Goal: Task Accomplishment & Management: Complete application form

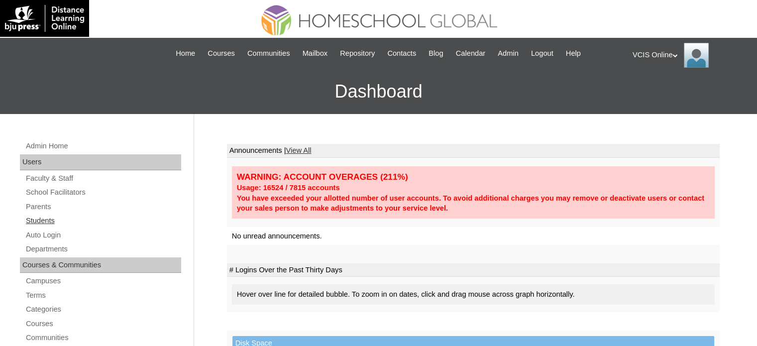
click at [35, 221] on link "Students" at bounding box center [103, 220] width 156 height 12
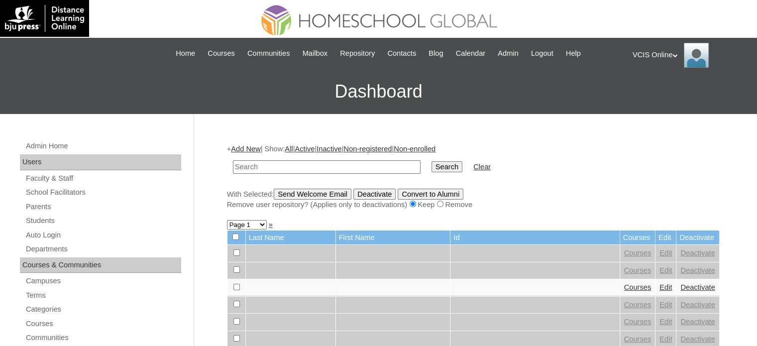
click at [286, 163] on input "text" at bounding box center [327, 166] width 188 height 13
type input "VCIS031-10C-SA2025"
click at [431, 161] on input "Search" at bounding box center [446, 166] width 31 height 11
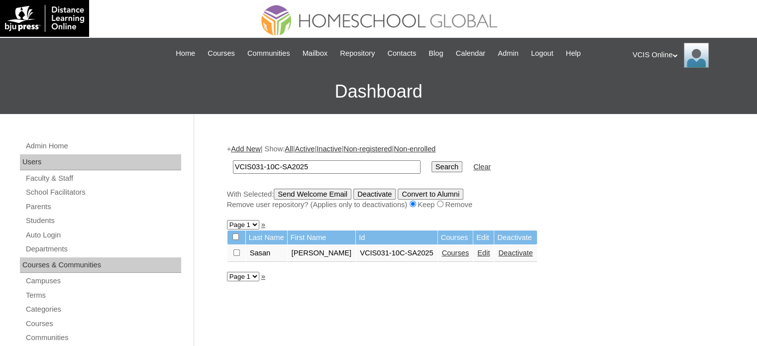
click at [442, 252] on link "Courses" at bounding box center [455, 253] width 27 height 8
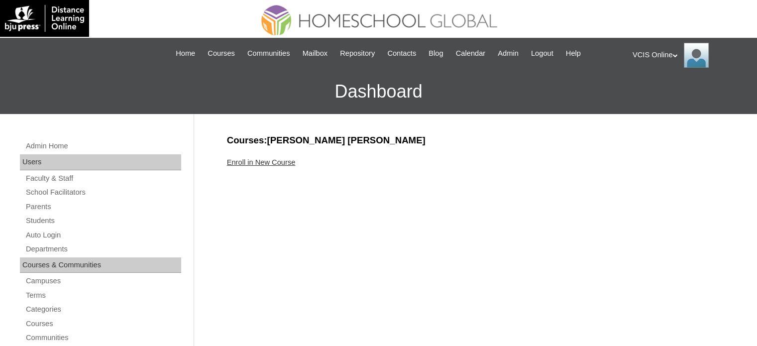
click at [262, 161] on link "Enroll in New Course" at bounding box center [261, 162] width 69 height 8
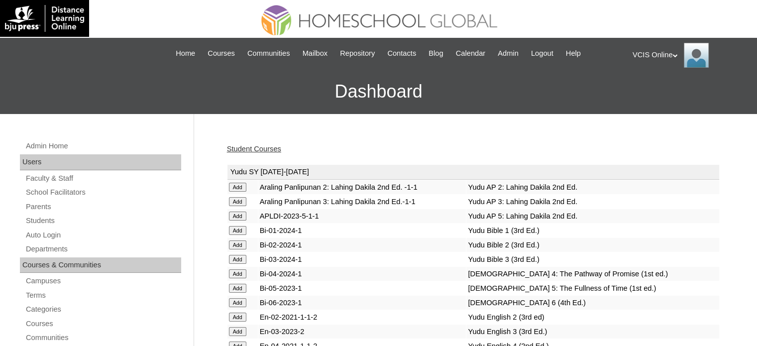
click at [595, 144] on div "Student Courses" at bounding box center [473, 149] width 492 height 10
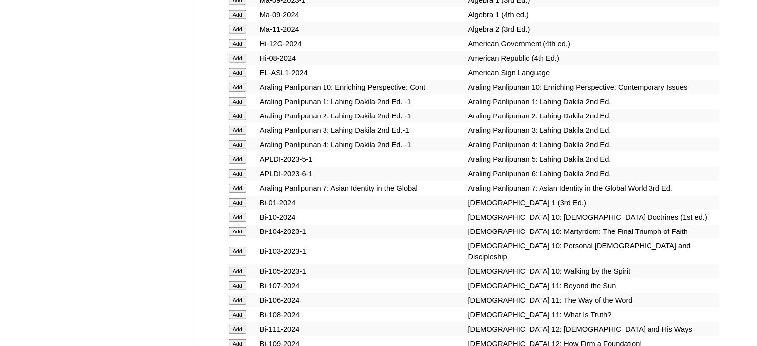
scroll to position [2288, 0]
click at [237, 91] on input "Add" at bounding box center [237, 86] width 17 height 9
click at [237, 220] on input "Add" at bounding box center [237, 215] width 17 height 9
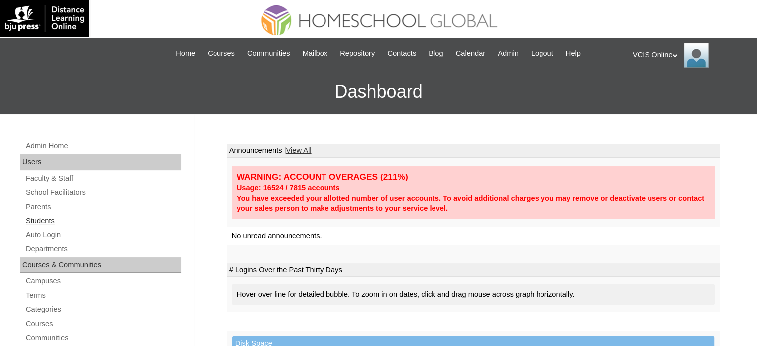
click at [38, 220] on link "Students" at bounding box center [103, 220] width 156 height 12
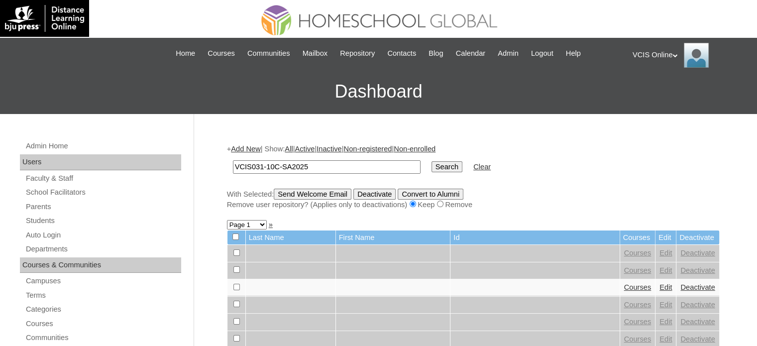
type input "VCIS031-10C-SA2025"
click at [431, 161] on input "Search" at bounding box center [446, 166] width 31 height 11
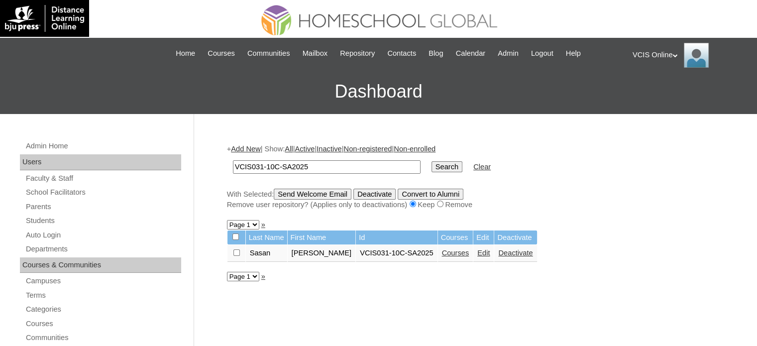
click at [442, 255] on link "Courses" at bounding box center [455, 253] width 27 height 8
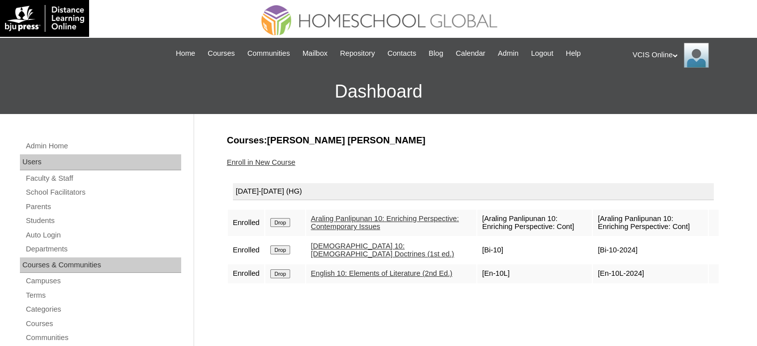
click at [277, 160] on link "Enroll in New Course" at bounding box center [261, 162] width 69 height 8
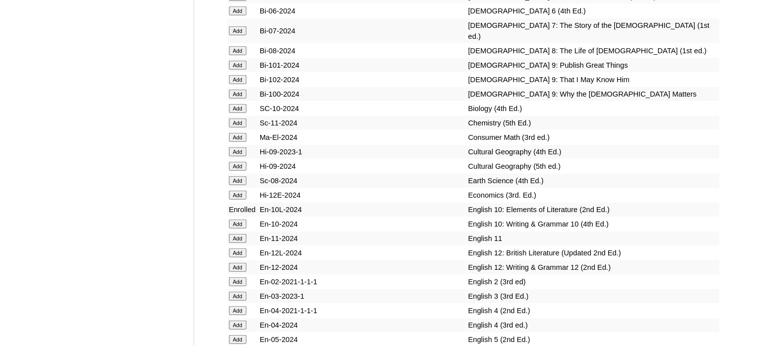
scroll to position [2766, 0]
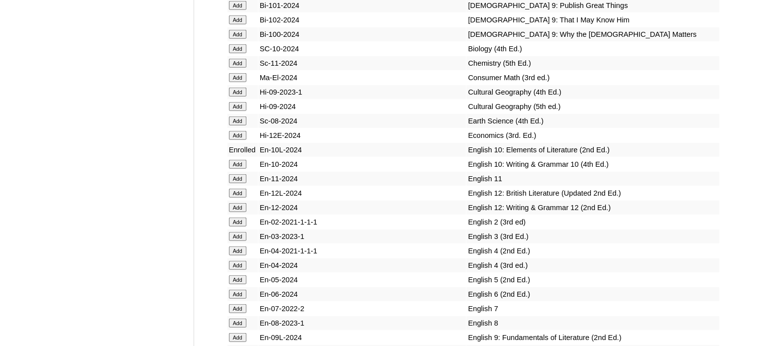
click at [236, 169] on input "Add" at bounding box center [237, 164] width 17 height 9
click at [531, 171] on td "English 10: Writing & Grammar 10 (4th Ed.)" at bounding box center [592, 164] width 252 height 14
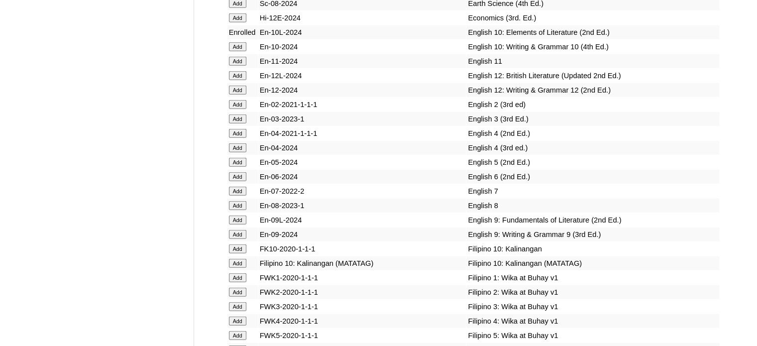
scroll to position [2885, 0]
